Goal: Book appointment/travel/reservation

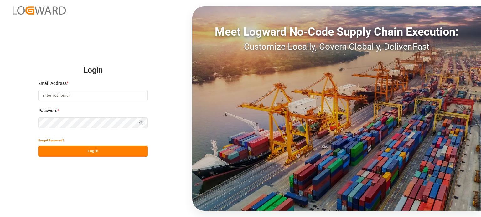
click at [86, 97] on input at bounding box center [93, 95] width 110 height 11
drag, startPoint x: 89, startPoint y: 96, endPoint x: 48, endPoint y: 89, distance: 41.6
click at [47, 90] on div "Email Address * jocharette007@gmail.com" at bounding box center [93, 94] width 110 height 28
type input "[EMAIL_ADDRESS][DOMAIN_NAME]"
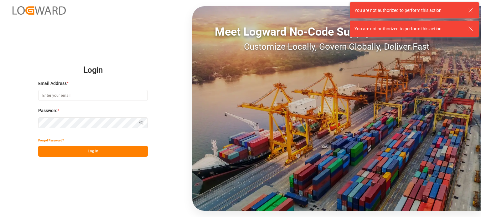
click at [78, 99] on input at bounding box center [93, 95] width 110 height 11
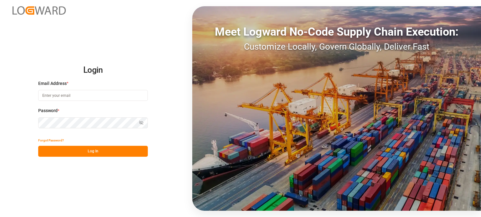
type input "[EMAIL_ADDRESS][DOMAIN_NAME]"
click at [95, 150] on button "Log In" at bounding box center [93, 151] width 110 height 11
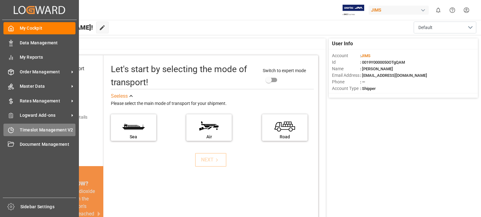
click at [41, 127] on div "Timeslot Management V2 Timeslot Management V2" at bounding box center [39, 130] width 72 height 12
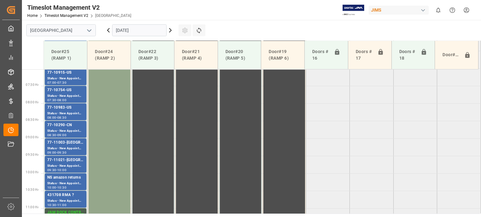
scroll to position [248, 0]
click at [139, 32] on input "[DATE]" at bounding box center [139, 30] width 54 height 12
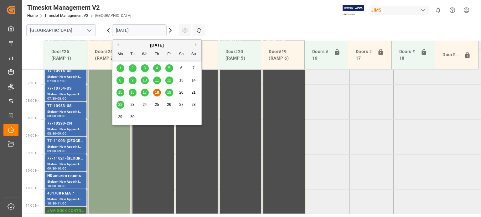
click at [169, 91] on span "19" at bounding box center [169, 92] width 4 height 4
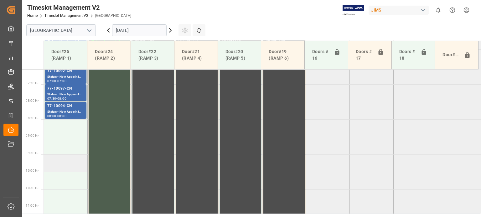
click at [57, 164] on td at bounding box center [66, 164] width 44 height 18
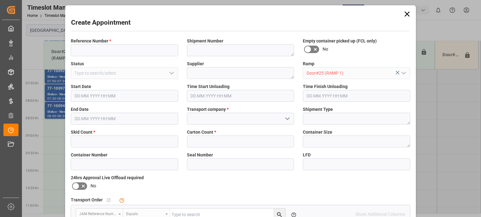
type input "[DATE] 09:30"
type input "[DATE] 10:00"
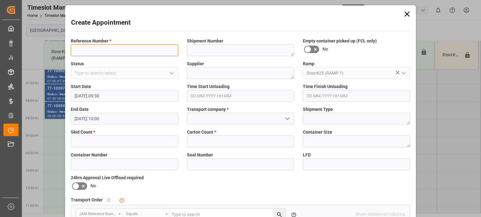
click at [125, 48] on input at bounding box center [124, 50] width 107 height 12
type input "77-10539-DE"
click at [110, 140] on input "text" at bounding box center [124, 142] width 107 height 12
type input "3"
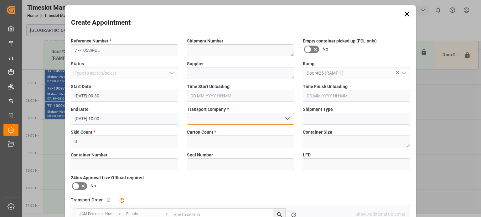
click at [244, 117] on input at bounding box center [240, 119] width 107 height 12
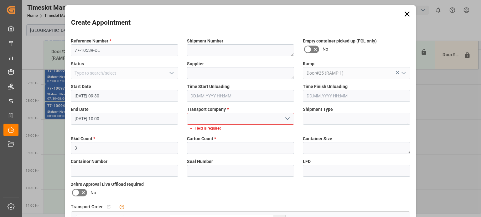
drag, startPoint x: 295, startPoint y: 119, endPoint x: 288, endPoint y: 120, distance: 7.0
click at [294, 119] on div at bounding box center [240, 119] width 117 height 12
click at [288, 120] on icon "open menu" at bounding box center [287, 119] width 8 height 8
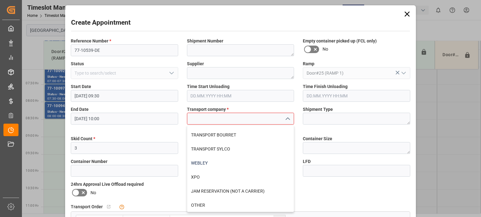
scroll to position [279, 0]
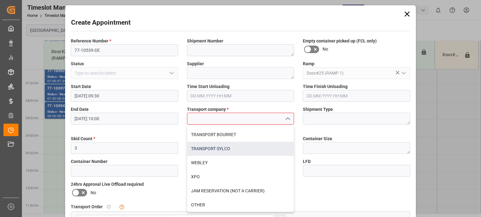
click at [212, 147] on div "TRANSPORT SYLCO" at bounding box center [240, 149] width 107 height 14
type input "TRANSPORT SYLCO"
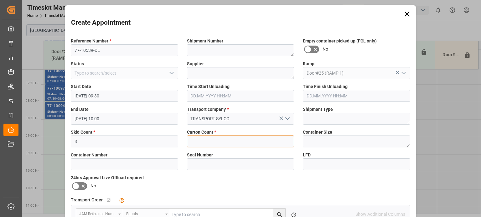
click at [211, 141] on input "text" at bounding box center [240, 142] width 107 height 12
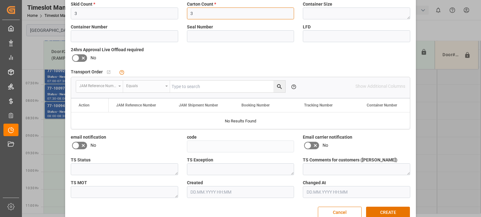
scroll to position [140, 0]
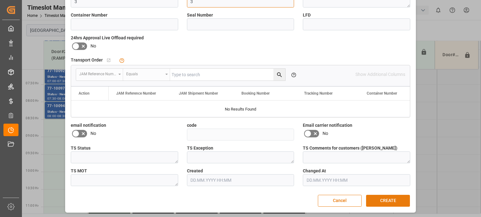
type input "3"
click at [385, 199] on button "CREATE" at bounding box center [388, 201] width 44 height 12
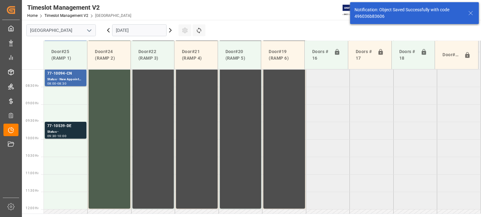
scroll to position [283, 0]
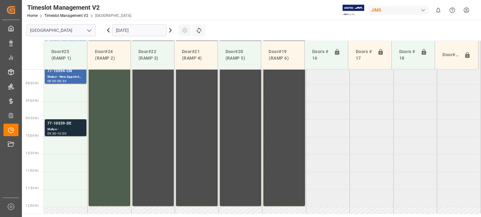
click at [79, 129] on div "Status -" at bounding box center [65, 129] width 37 height 5
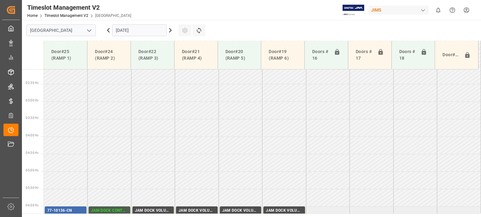
scroll to position [0, 0]
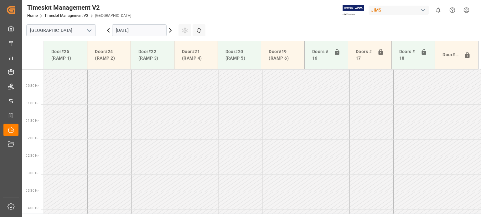
click at [467, 11] on html "Created by potrace 1.15, written by [PERSON_NAME] [DATE]-[DATE] Created by potr…" at bounding box center [240, 108] width 481 height 217
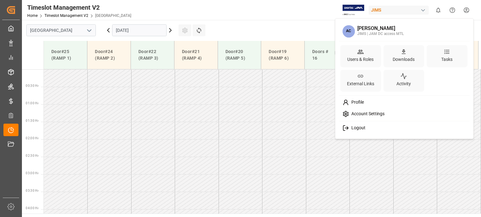
click at [363, 126] on span "Logout" at bounding box center [357, 128] width 17 height 6
